Goal: Information Seeking & Learning: Learn about a topic

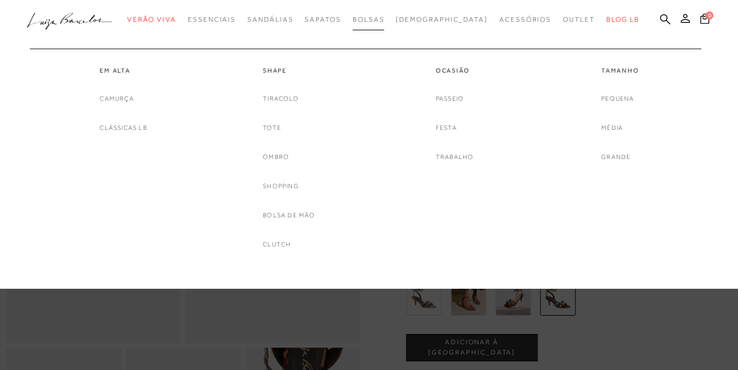
click at [385, 21] on span "Bolsas" at bounding box center [368, 19] width 32 height 8
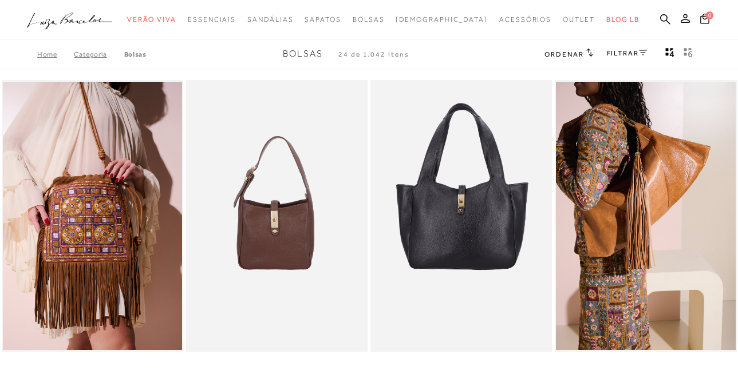
click at [578, 52] on span "Ordenar" at bounding box center [563, 54] width 39 height 8
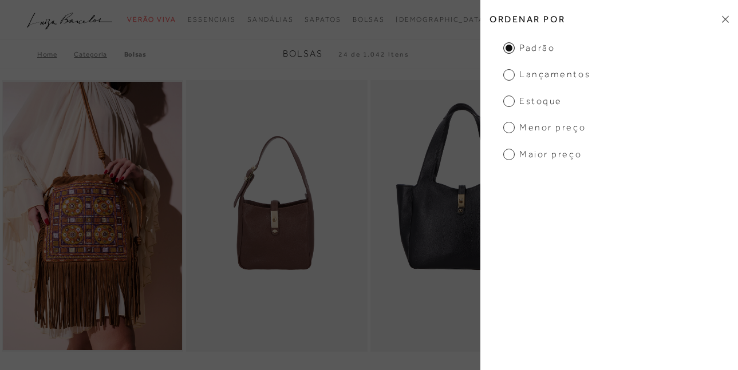
click at [505, 76] on span "Lançamentos" at bounding box center [546, 74] width 87 height 13
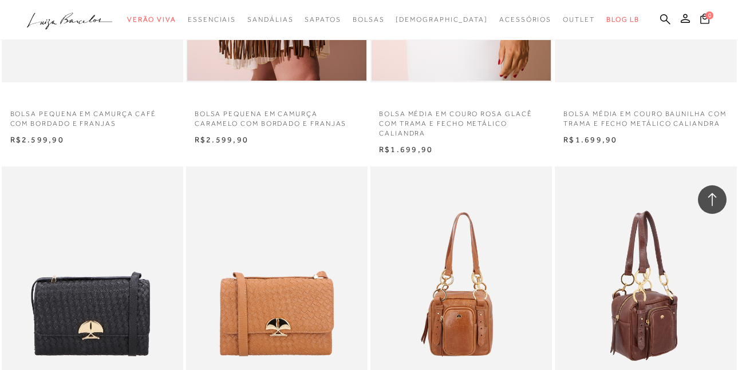
scroll to position [1202, 0]
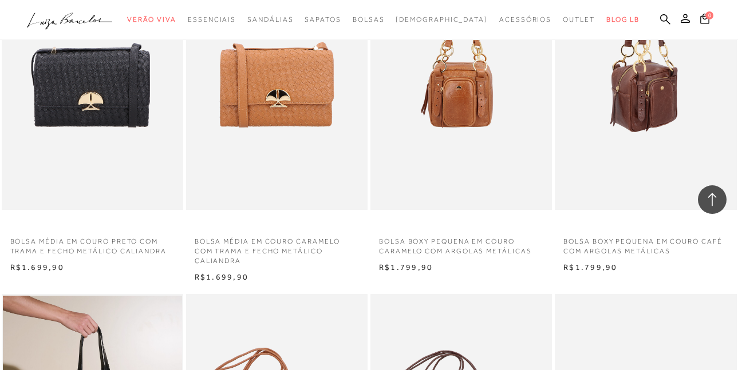
click at [649, 91] on img at bounding box center [646, 74] width 180 height 272
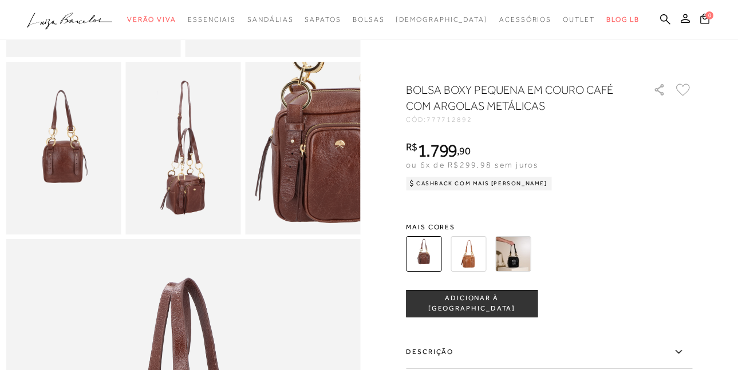
scroll to position [515, 0]
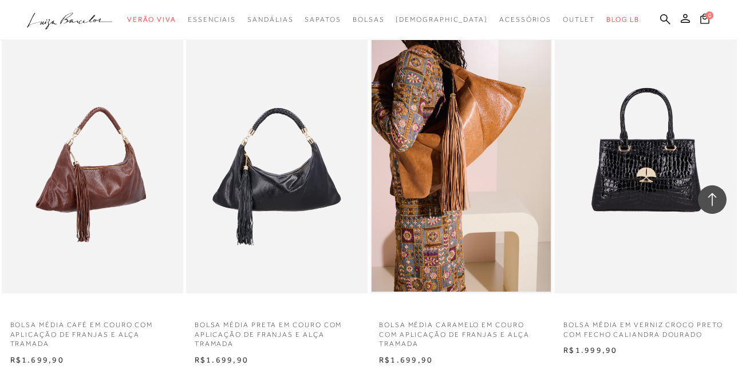
scroll to position [1888, 0]
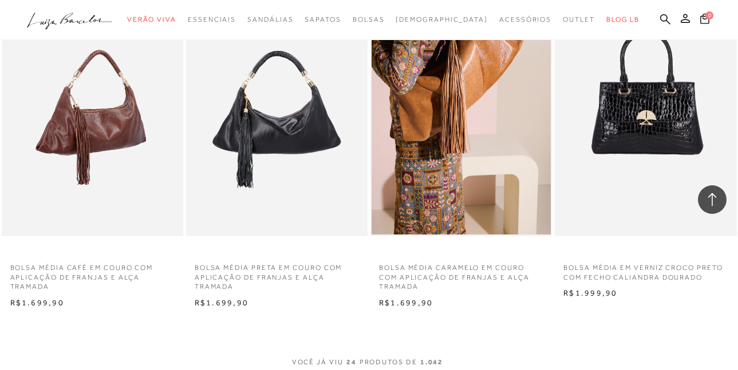
click at [99, 161] on img at bounding box center [93, 100] width 180 height 272
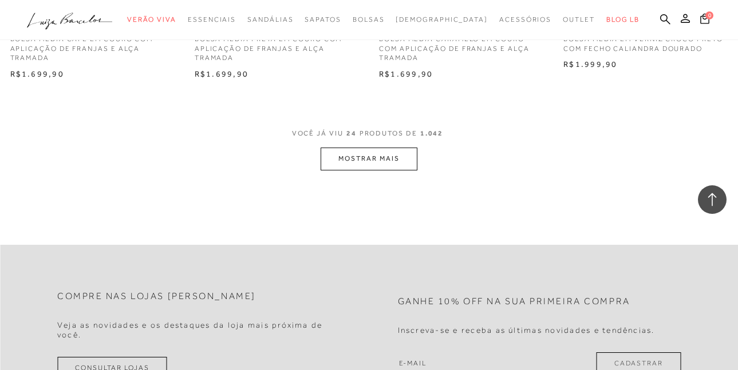
scroll to position [2174, 0]
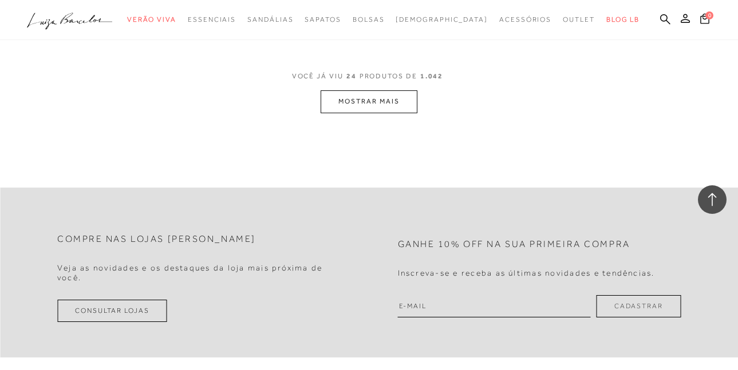
click at [393, 105] on button "MOSTRAR MAIS" at bounding box center [368, 101] width 96 height 22
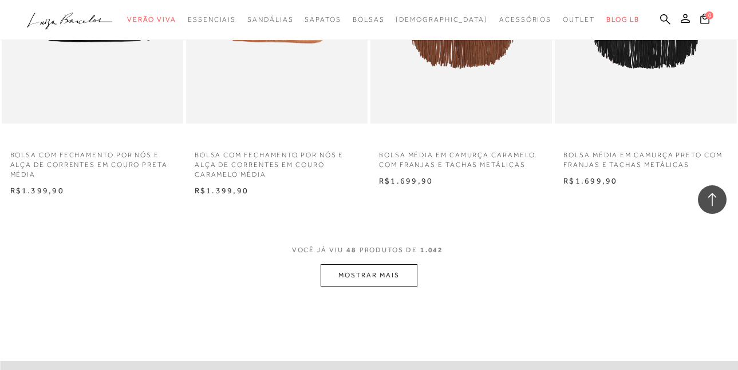
scroll to position [4177, 0]
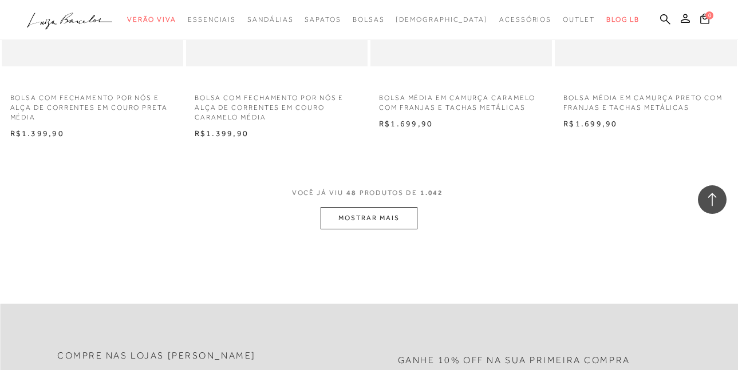
click at [391, 218] on button "MOSTRAR MAIS" at bounding box center [368, 218] width 96 height 22
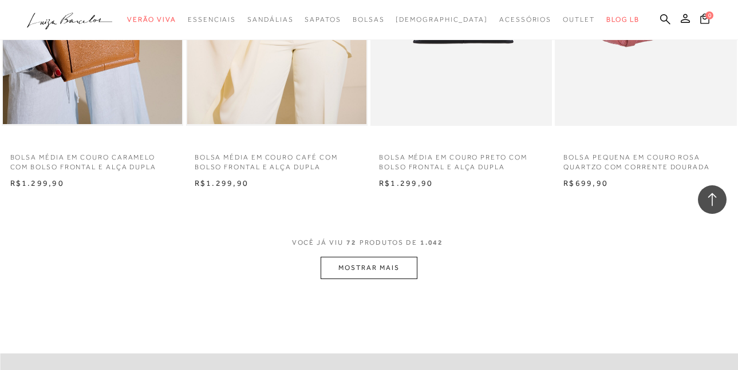
scroll to position [6295, 0]
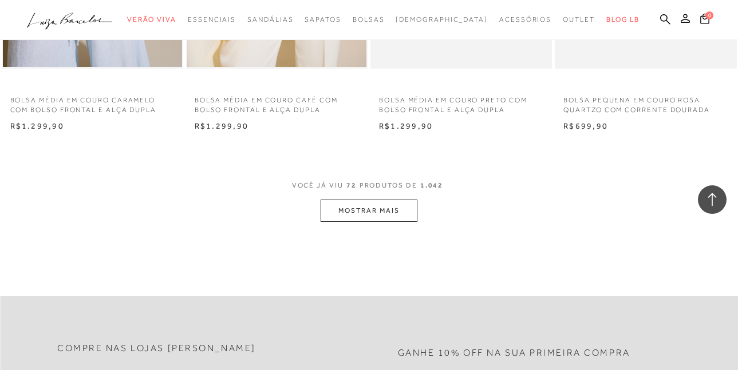
click at [351, 204] on button "MOSTRAR MAIS" at bounding box center [368, 211] width 96 height 22
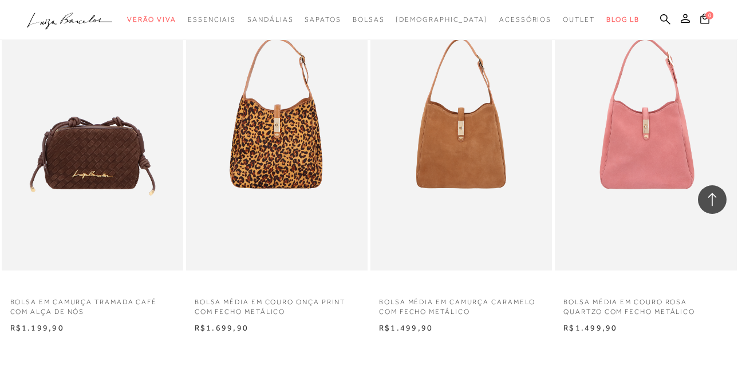
scroll to position [8355, 0]
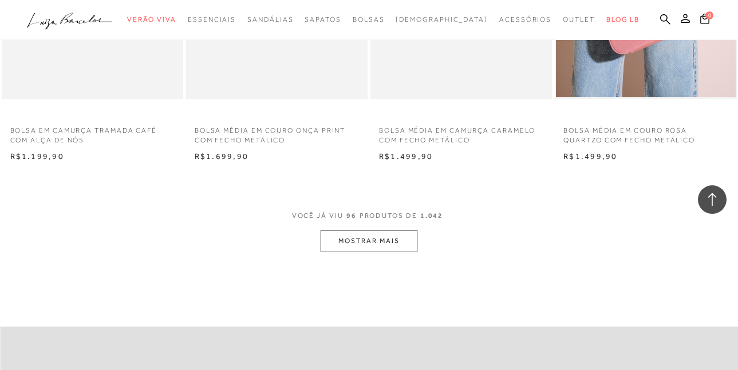
click at [413, 239] on button "MOSTRAR MAIS" at bounding box center [368, 241] width 96 height 22
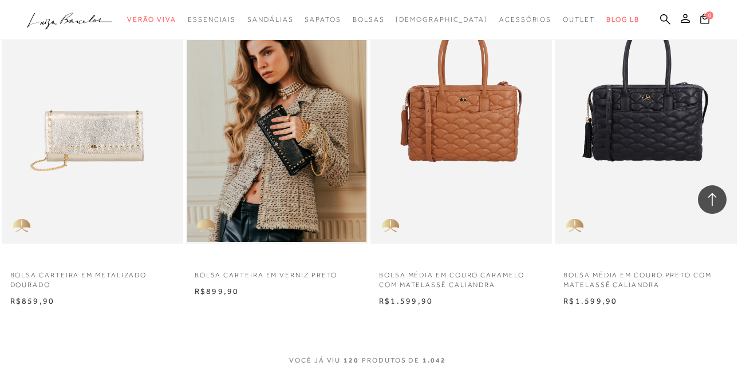
scroll to position [10529, 0]
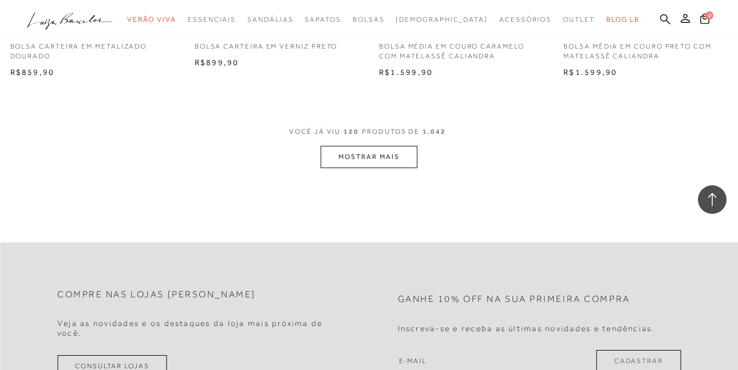
click at [346, 157] on button "MOSTRAR MAIS" at bounding box center [368, 157] width 96 height 22
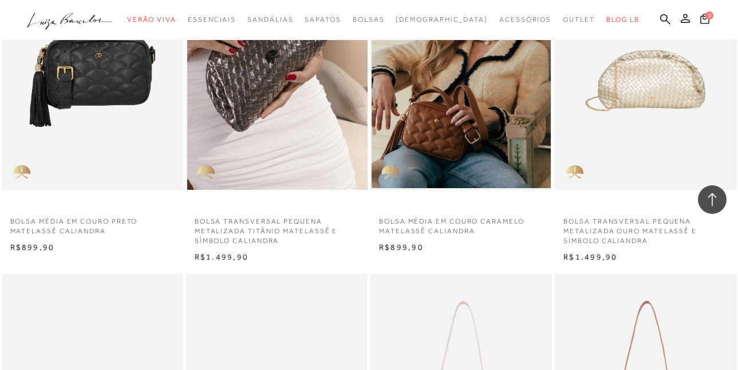
scroll to position [10586, 0]
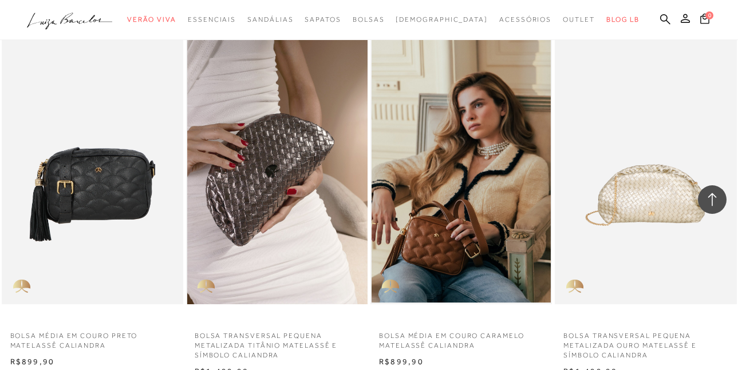
click at [273, 189] on img at bounding box center [277, 169] width 180 height 272
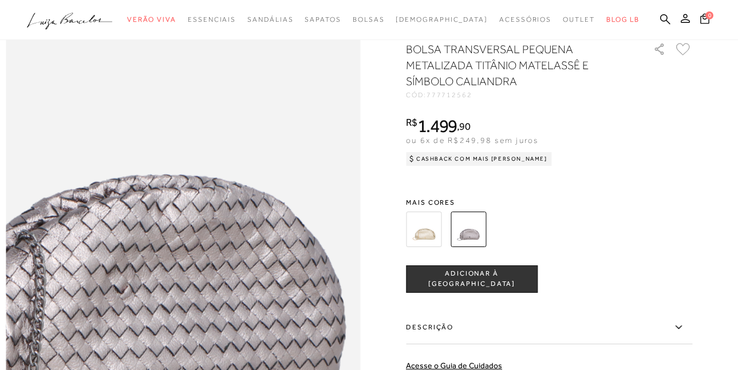
scroll to position [916, 0]
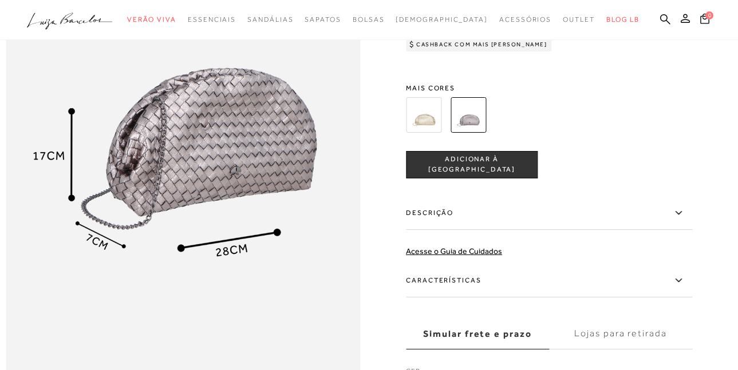
click at [419, 132] on img at bounding box center [423, 114] width 35 height 35
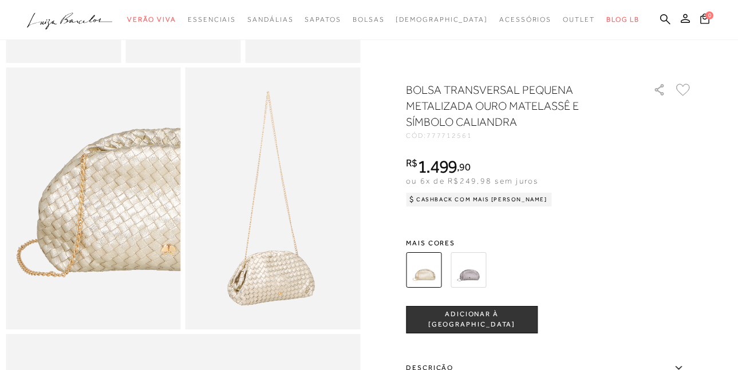
scroll to position [572, 0]
